Goal: Task Accomplishment & Management: Complete application form

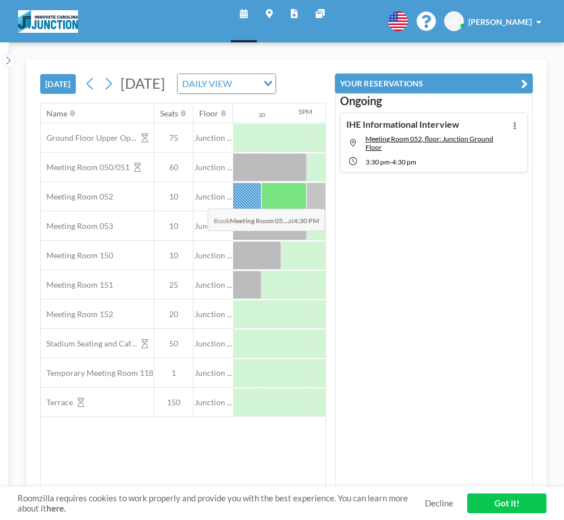
scroll to position [0, 1463]
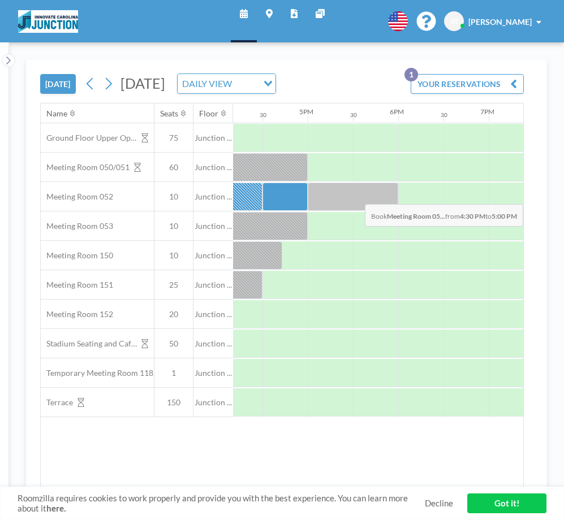
click at [282, 211] on div at bounding box center [284, 197] width 45 height 28
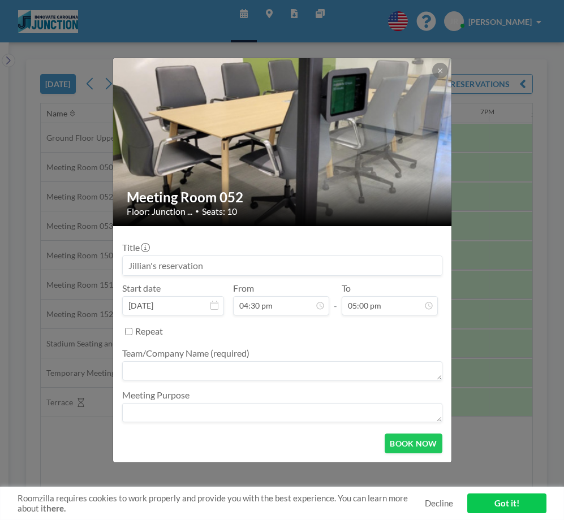
click at [279, 267] on input at bounding box center [282, 265] width 319 height 19
type input "Jillian Meeting"
click at [171, 363] on textarea at bounding box center [282, 370] width 320 height 19
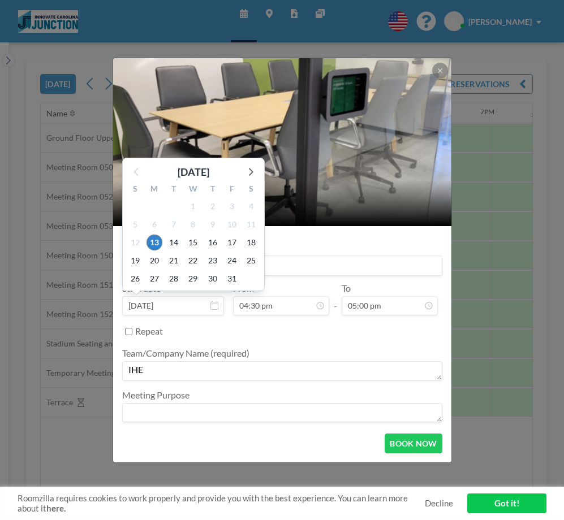
type textarea "IHE"
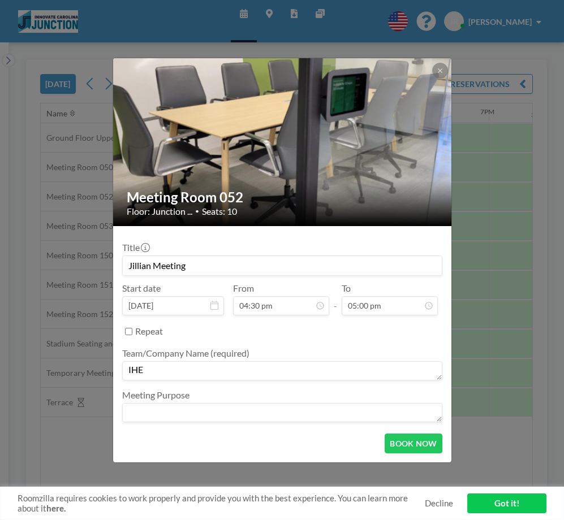
click at [281, 268] on input "Jillian Meeting" at bounding box center [282, 265] width 319 height 19
type input "Jillian Meeting"
click at [196, 409] on textarea at bounding box center [282, 412] width 320 height 19
type textarea "Continuation of"
type input "Jillian Meeting"
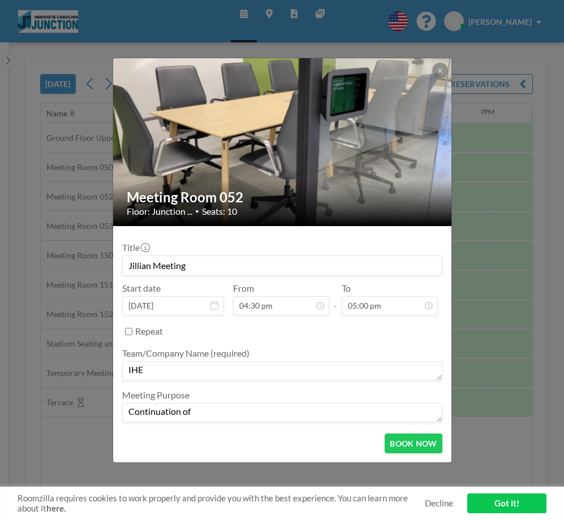
scroll to position [673, 0]
type textarea "Continuation of"
click at [451, 312] on form "Title Jillian Meeting Start date [DATE] From 04:30 pm - To 05:00 pm 12:00 am 12…" at bounding box center [282, 344] width 338 height 236
